Goal: Obtain resource: Obtain resource

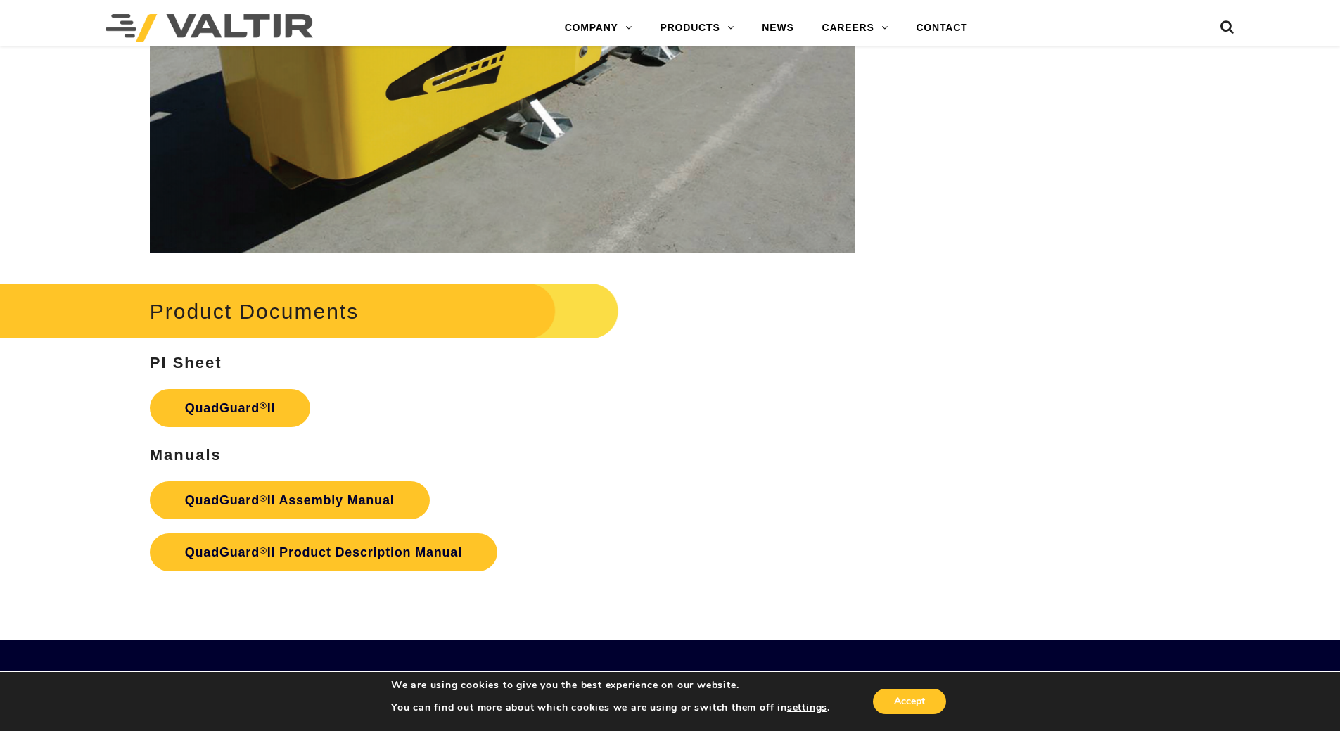
scroll to position [2602, 0]
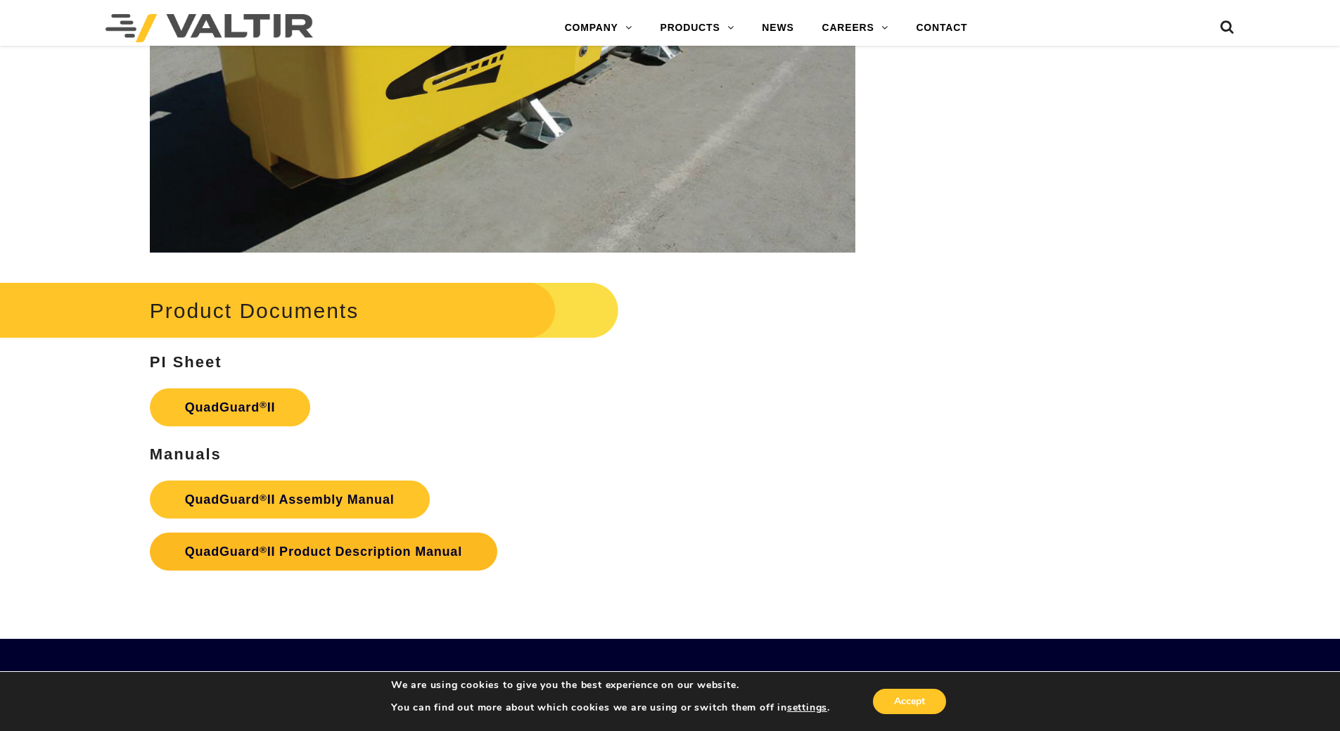
click at [368, 541] on link "QuadGuard ® II Product Description Manual" at bounding box center [323, 551] width 347 height 38
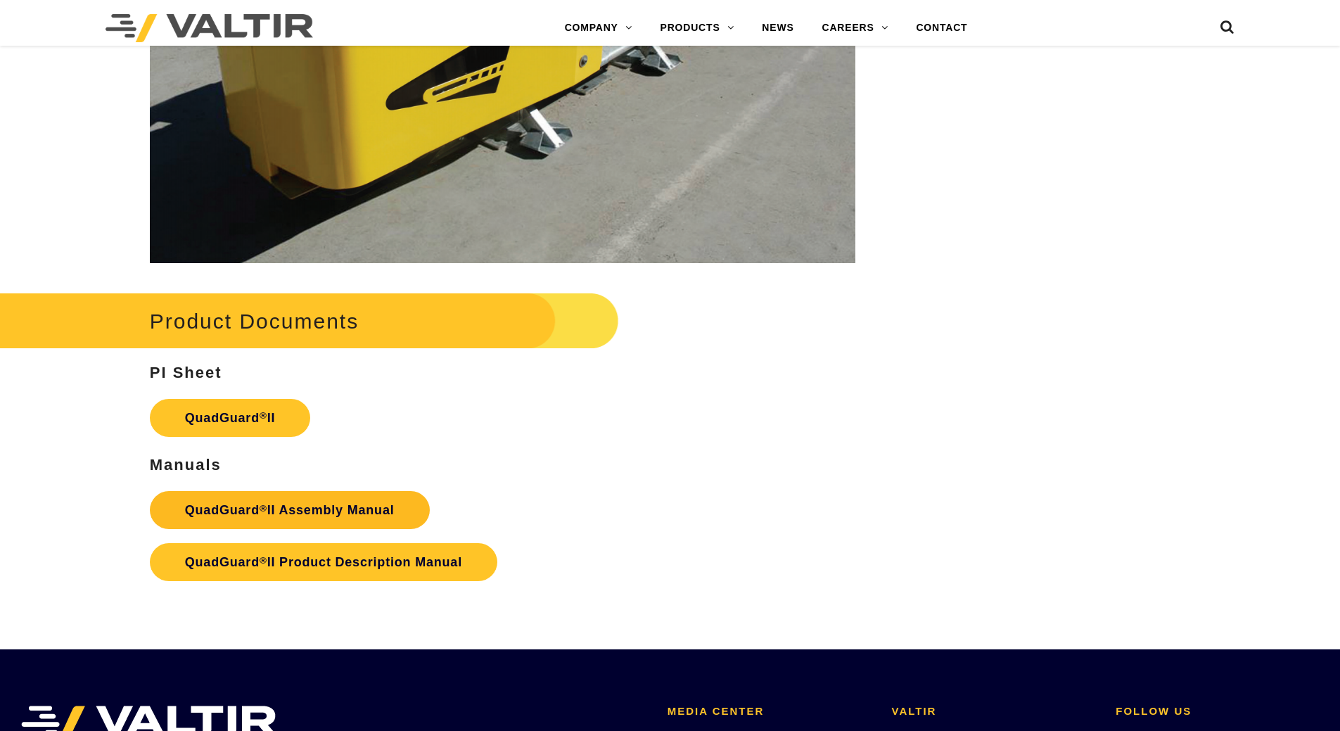
scroll to position [2602, 0]
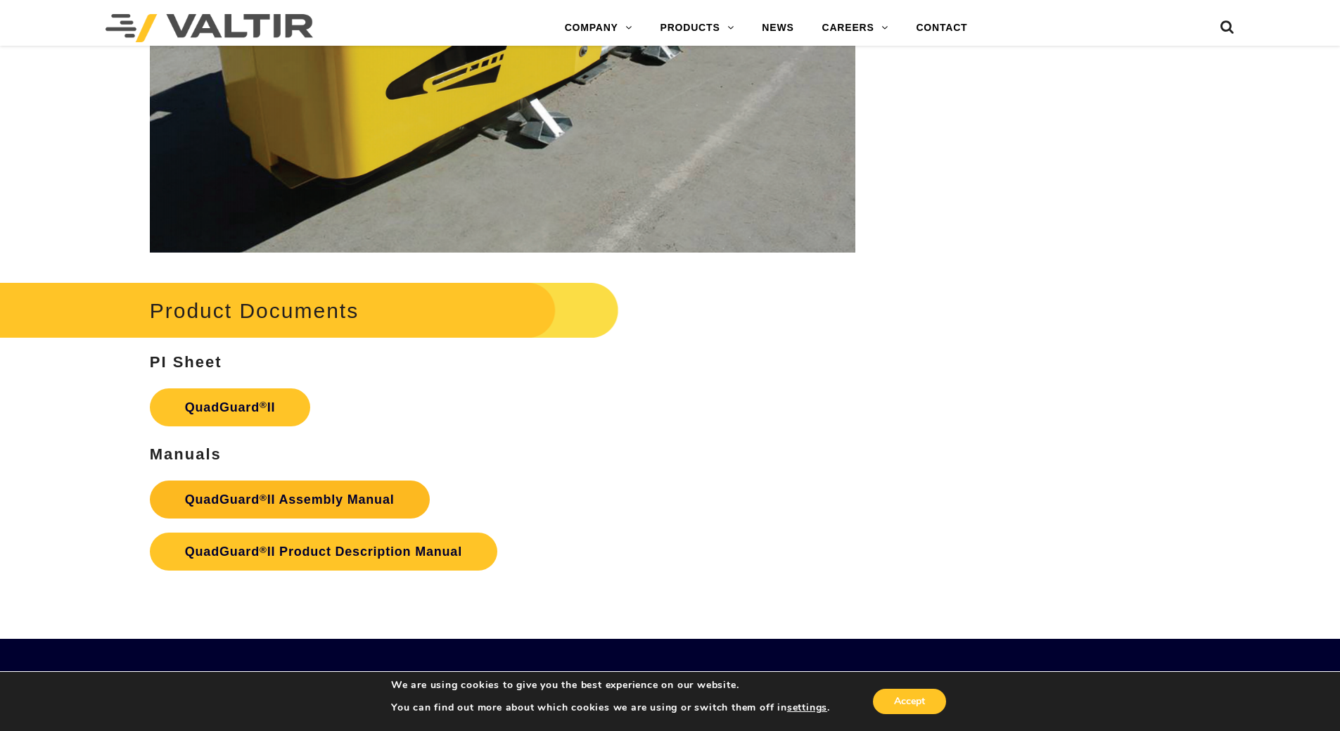
click at [349, 495] on link "QuadGuard ® II Assembly Manual" at bounding box center [290, 499] width 280 height 38
